Goal: Task Accomplishment & Management: Manage account settings

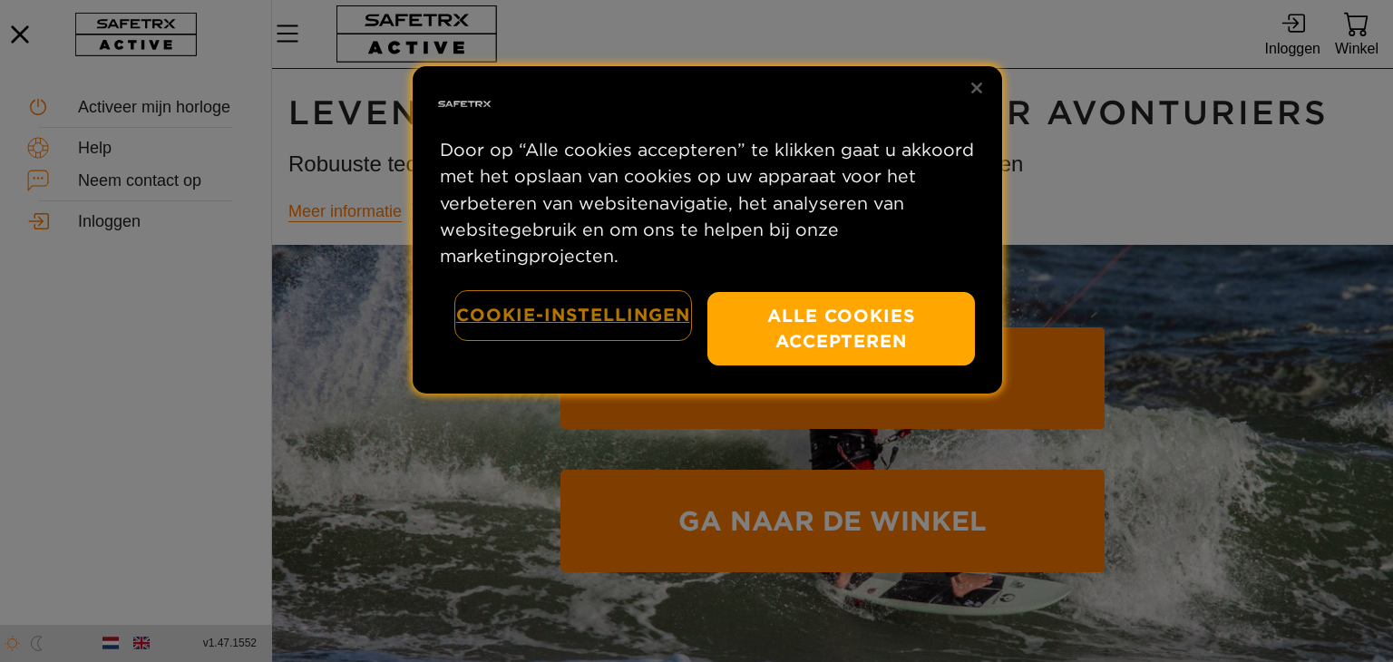
click at [570, 310] on button "Cookie-instellingen" at bounding box center [573, 315] width 234 height 46
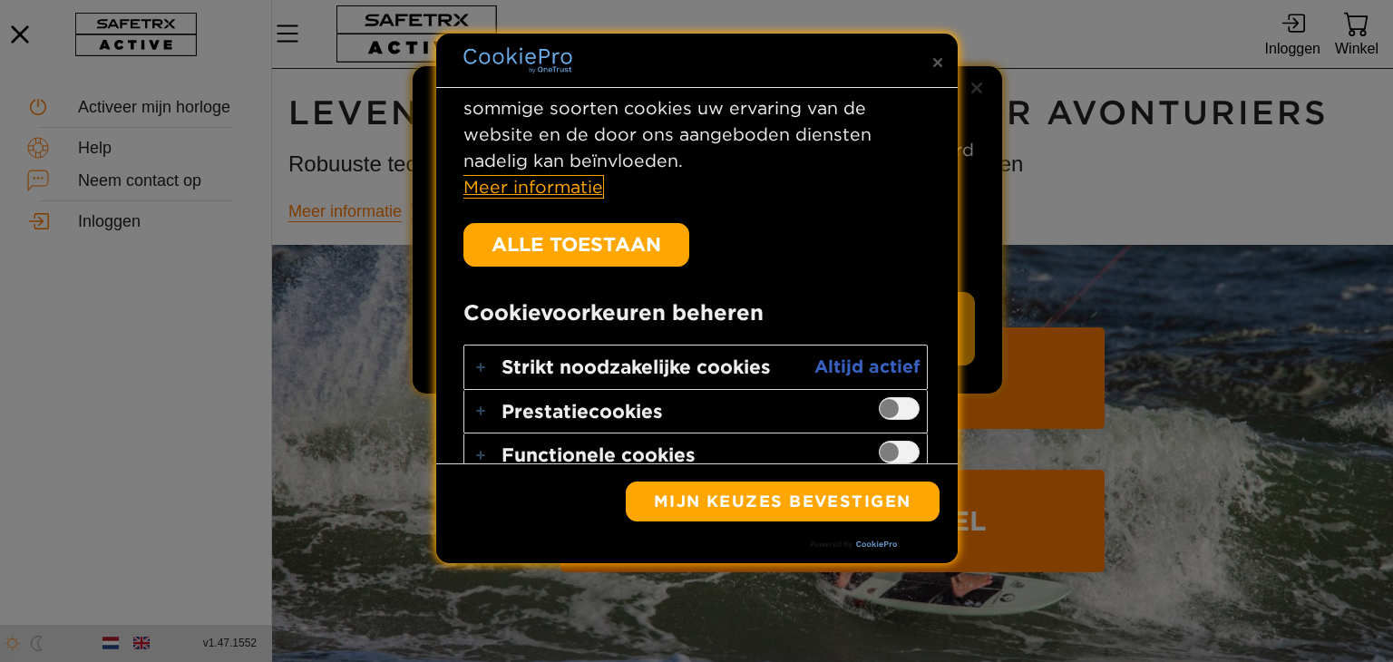
scroll to position [472, 0]
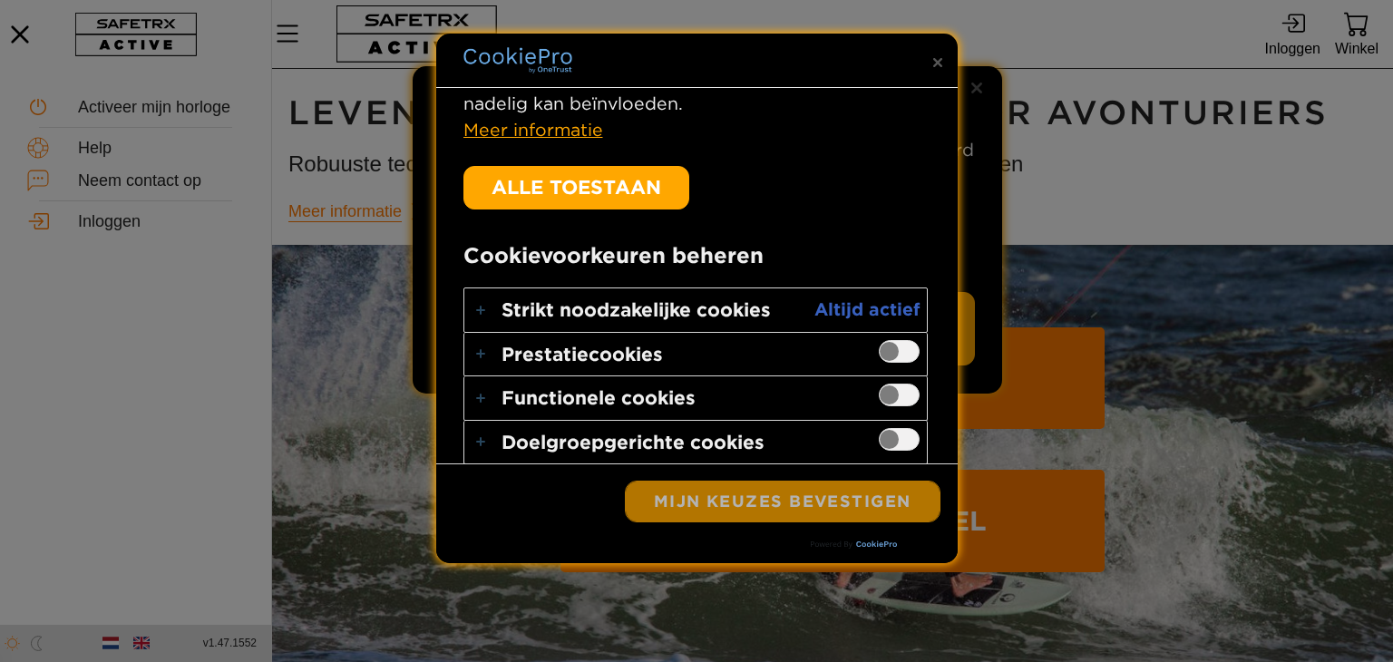
click at [810, 494] on button "Mijn keuzes bevestigen" at bounding box center [783, 501] width 314 height 40
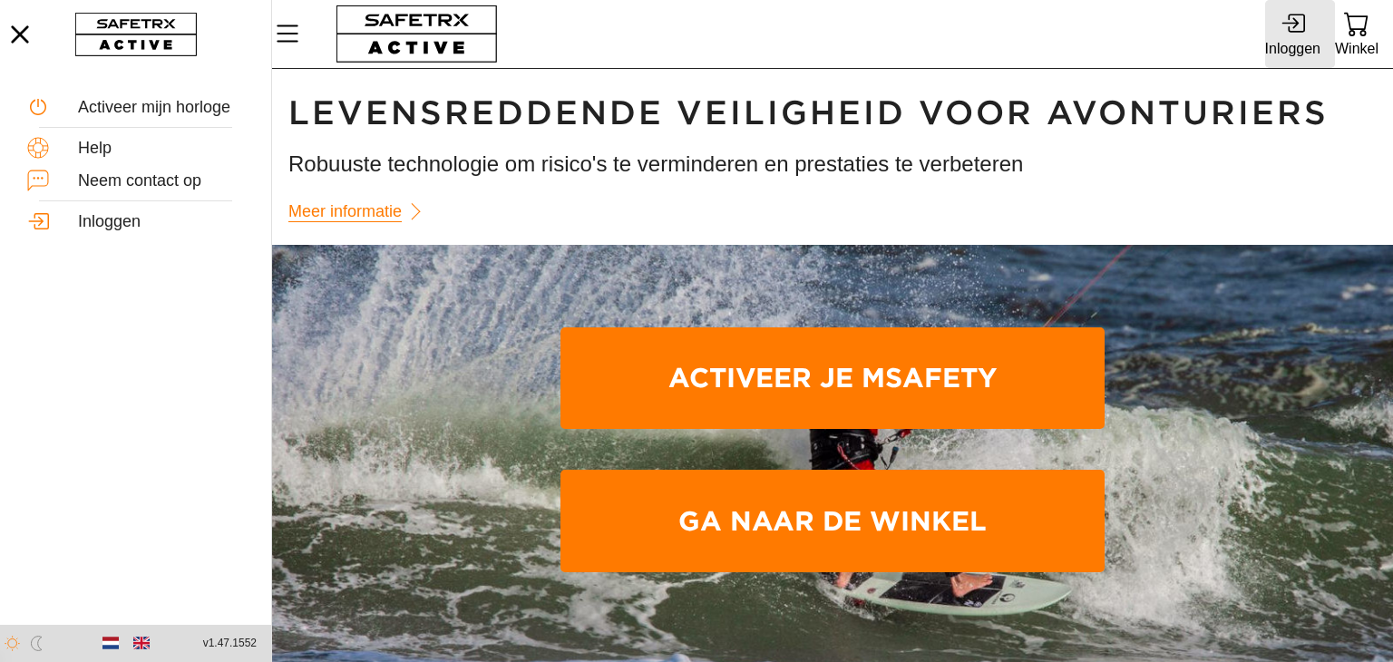
click at [1297, 32] on icon at bounding box center [1296, 23] width 17 height 19
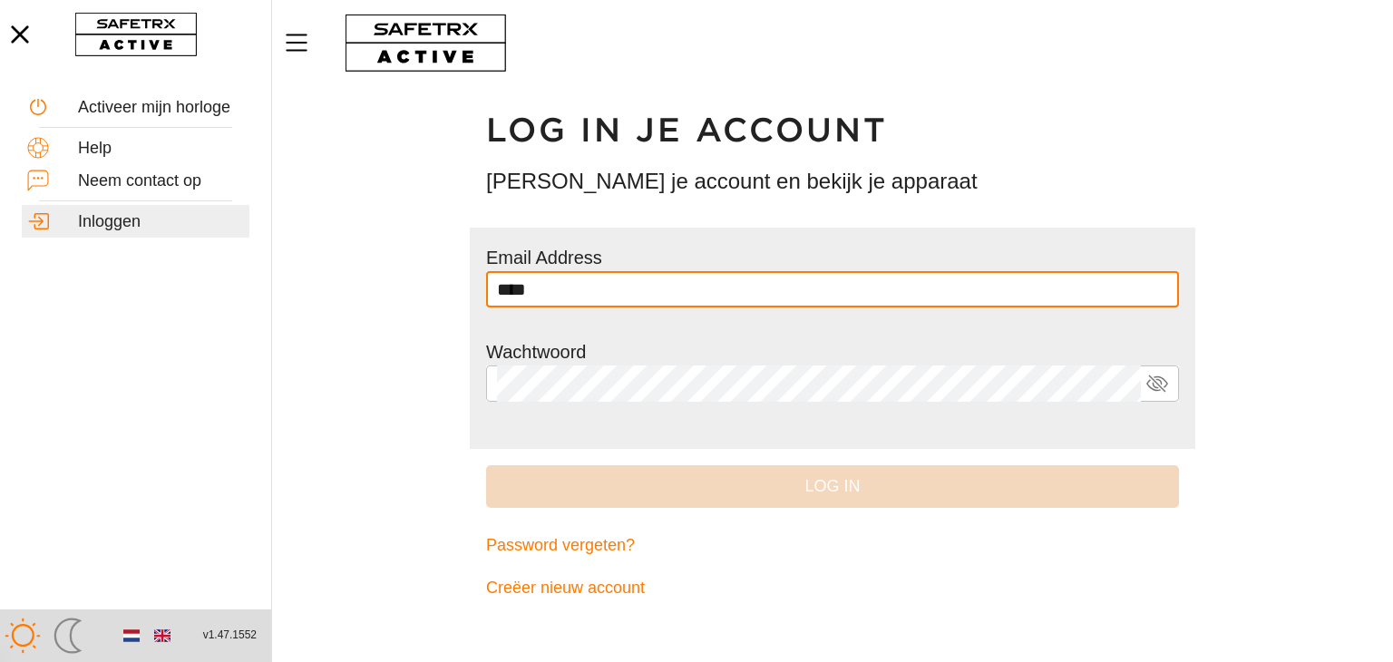
type input "**********"
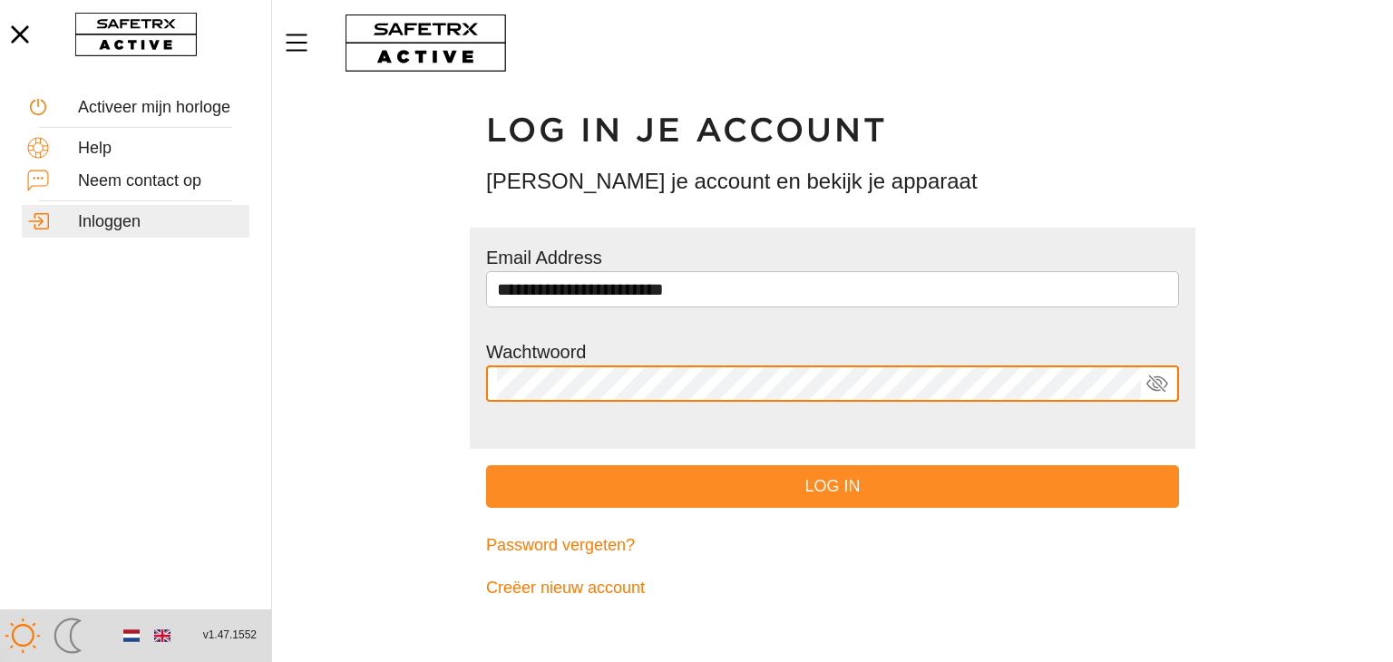
click at [829, 495] on span "Log in" at bounding box center [833, 486] width 664 height 28
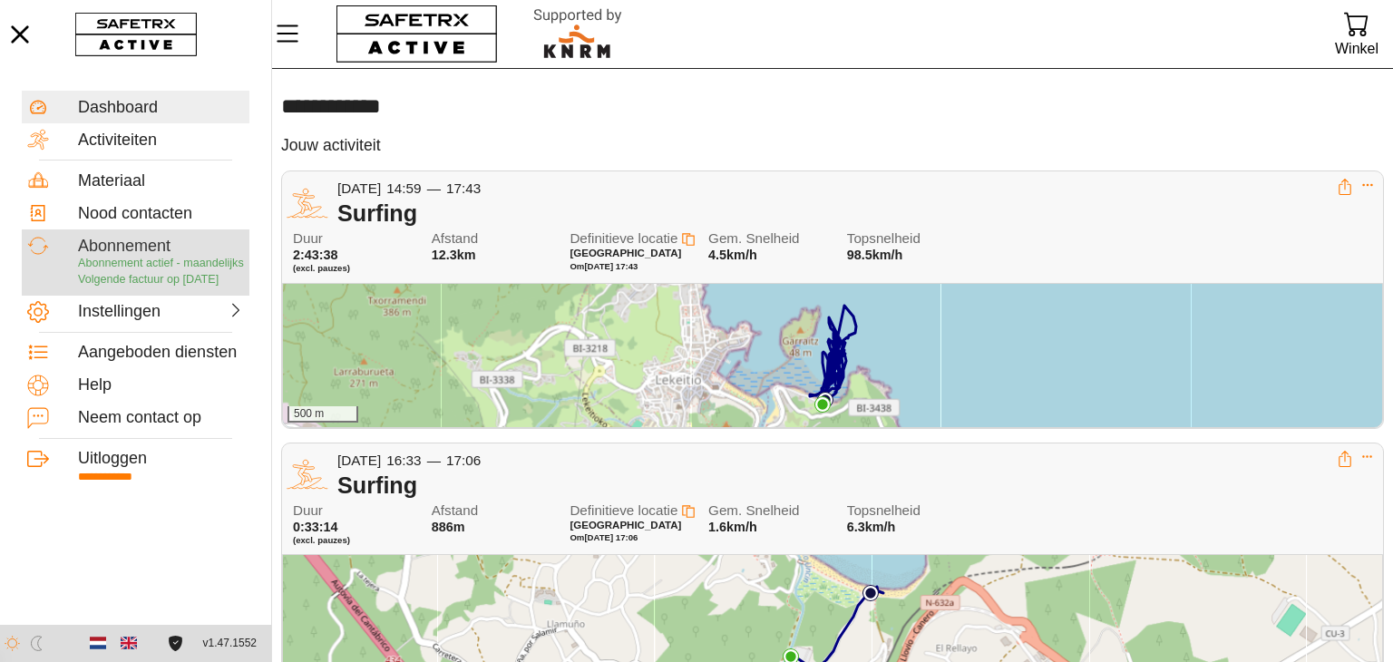
click at [145, 265] on span "Abonnement actief - maandelijks" at bounding box center [161, 263] width 166 height 13
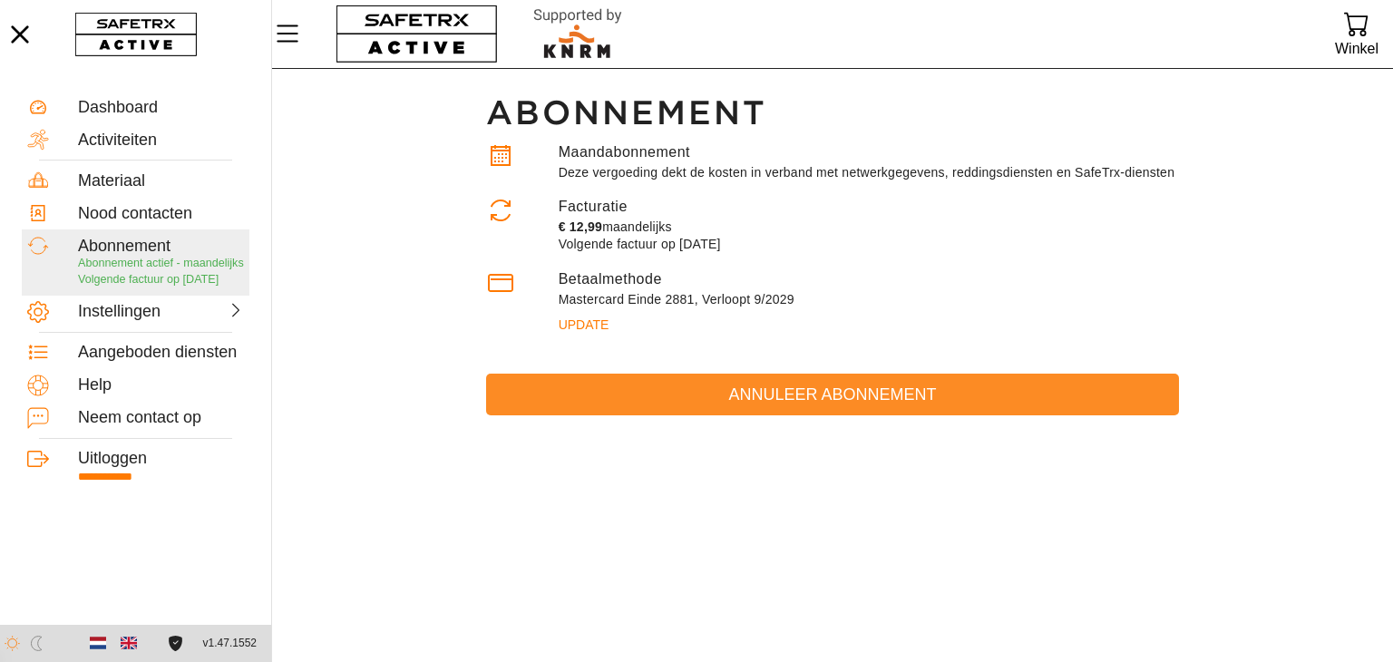
click at [799, 387] on span "Annuleer abonnement" at bounding box center [833, 395] width 664 height 28
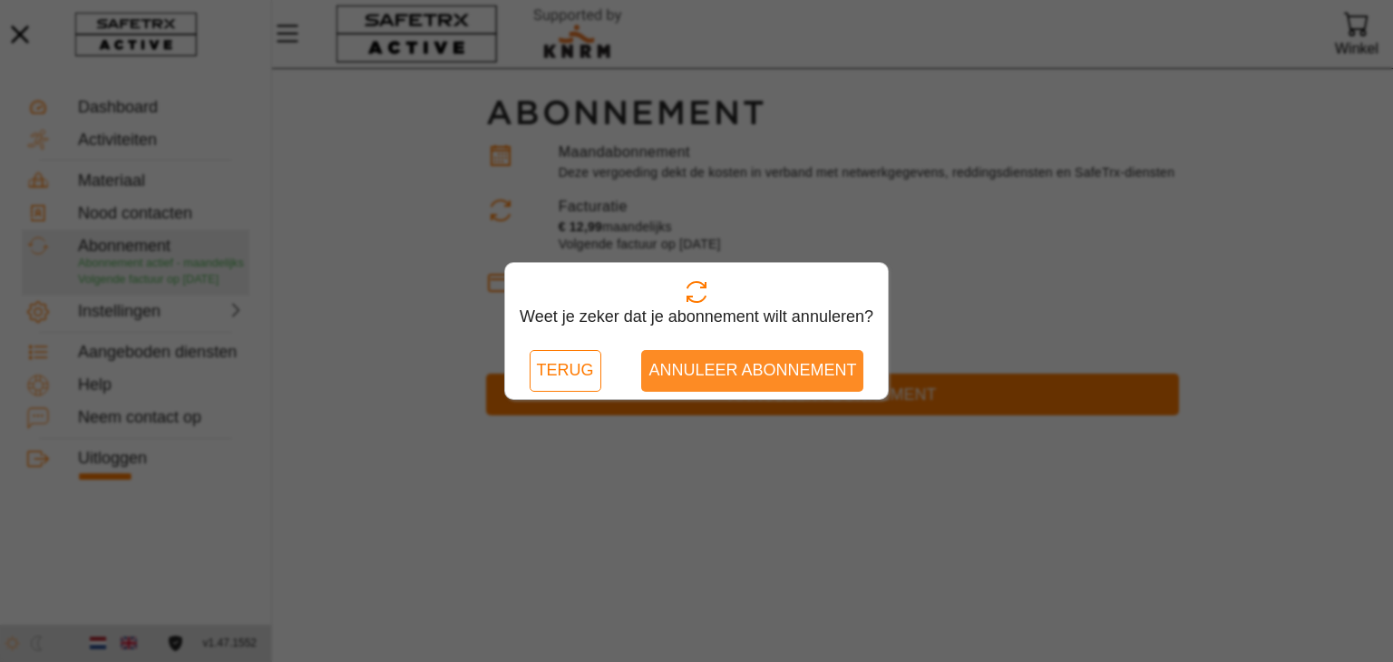
click at [761, 370] on span "Annuleer abonnement" at bounding box center [752, 370] width 208 height 28
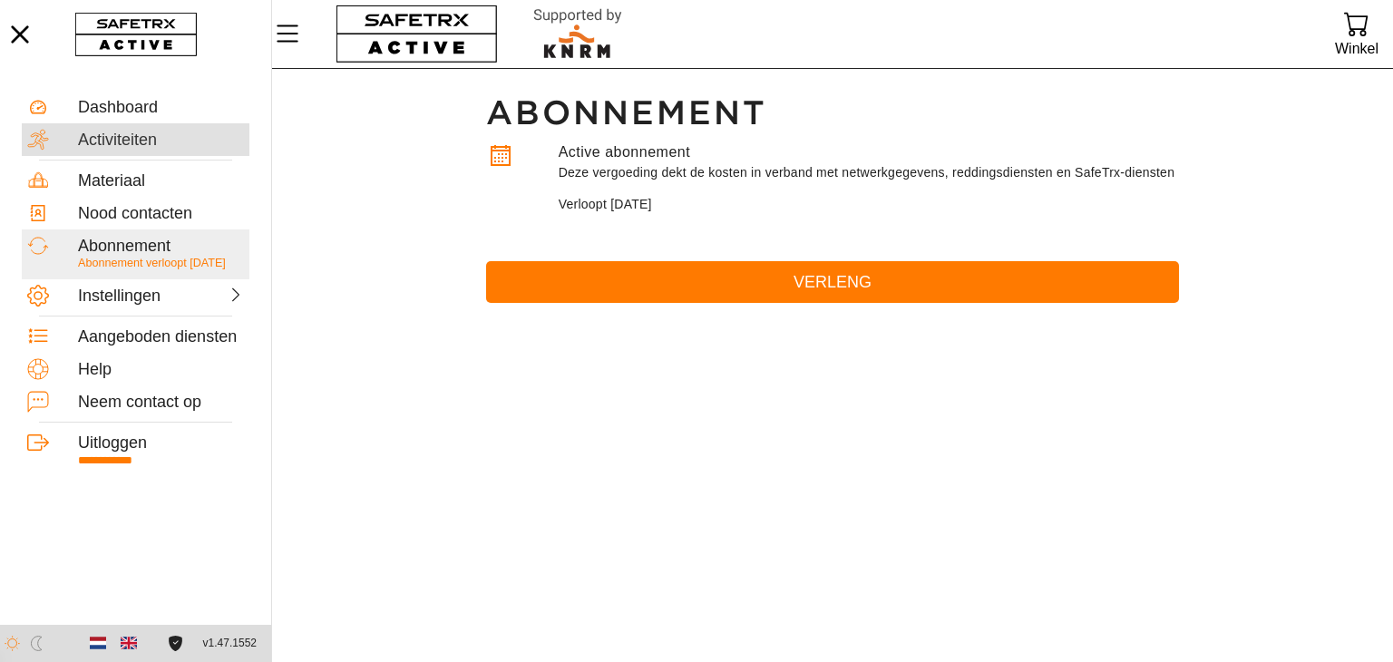
click at [117, 137] on div "Activiteiten" at bounding box center [161, 141] width 166 height 20
